Goal: Navigation & Orientation: Find specific page/section

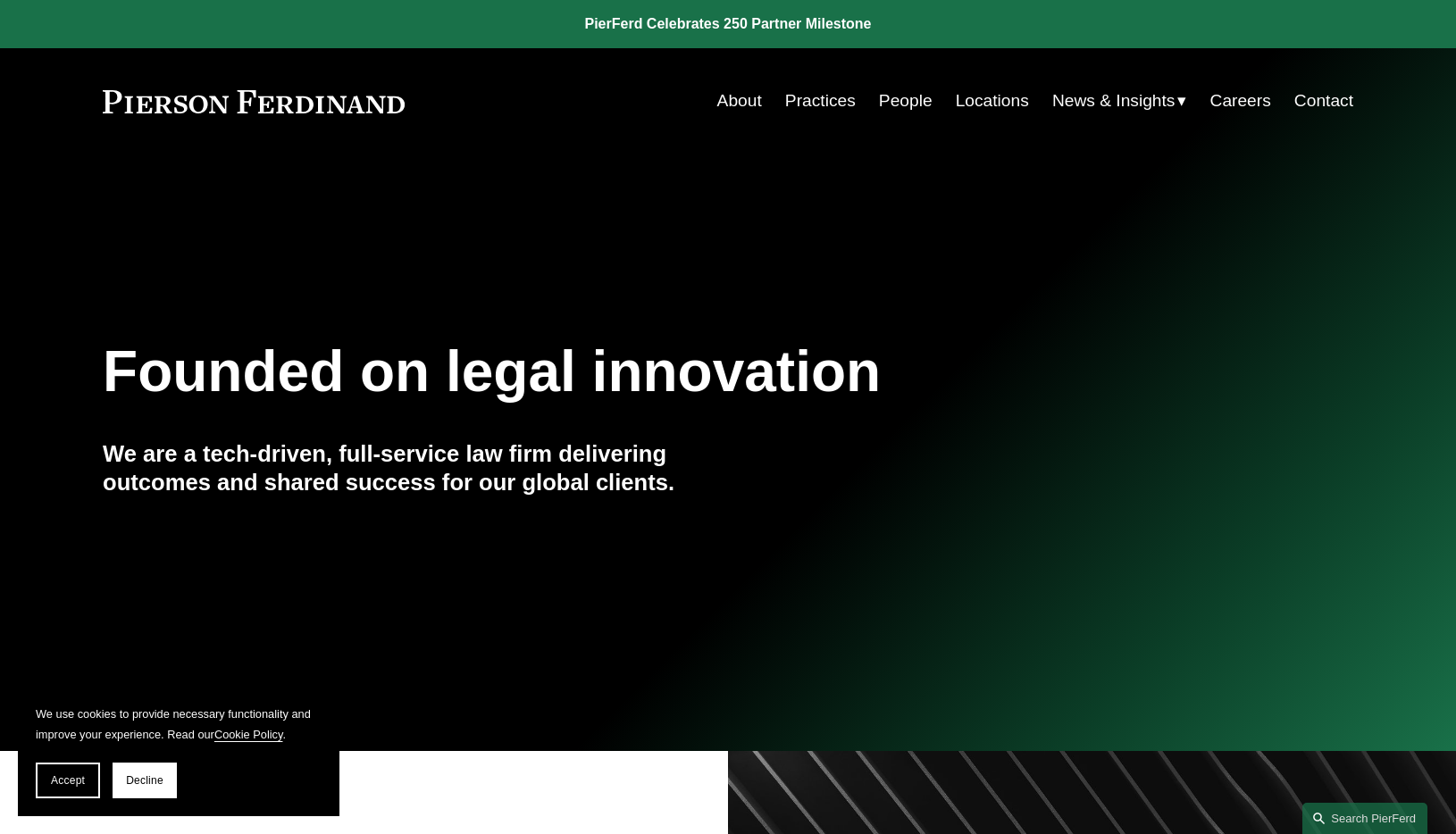
click at [998, 98] on link "Locations" at bounding box center [993, 101] width 74 height 34
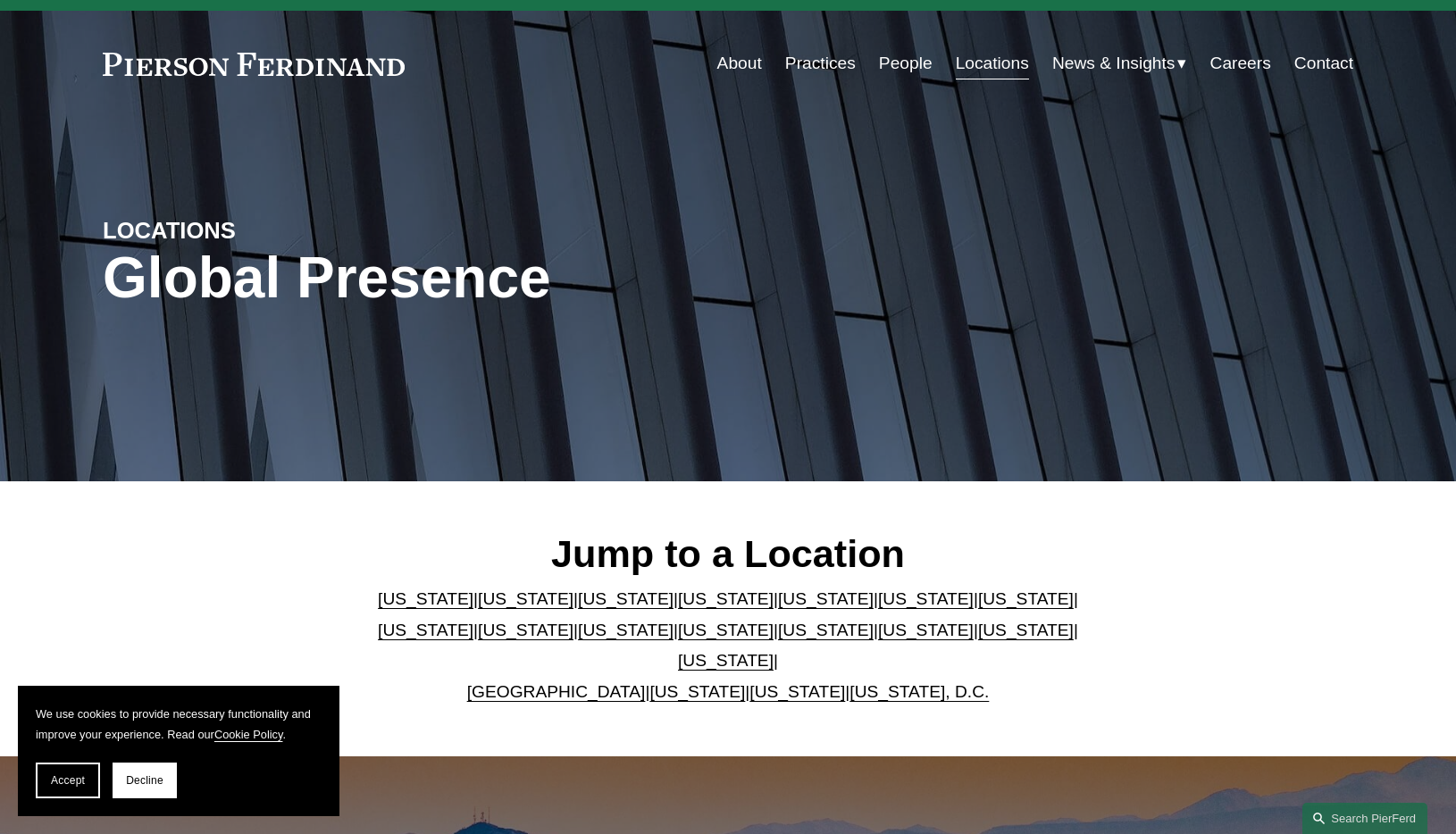
click at [484, 608] on link "California" at bounding box center [525, 598] width 95 height 19
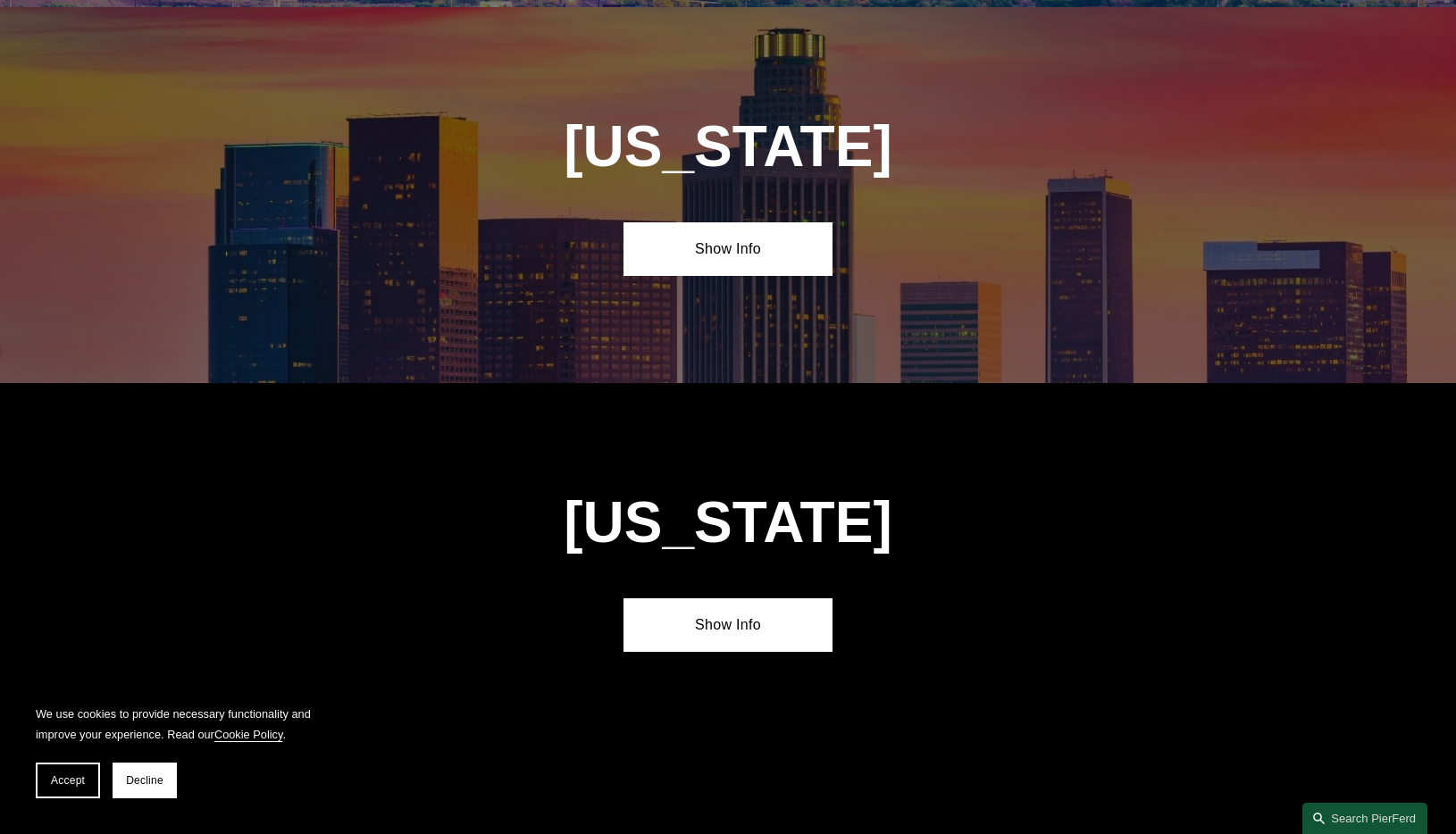
scroll to position [1171, 0]
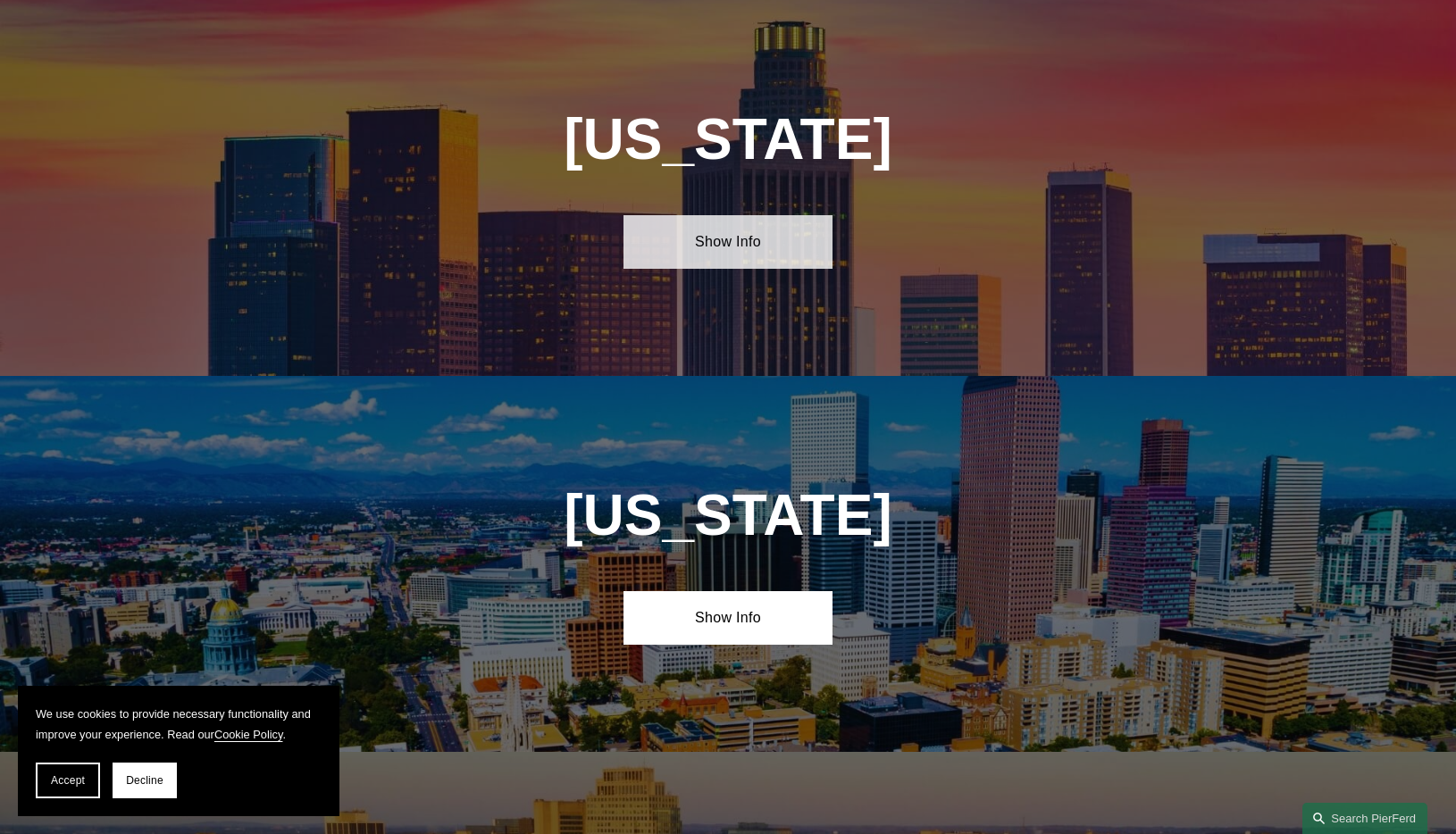
click at [714, 233] on link "Show Info" at bounding box center [728, 242] width 208 height 54
